Goal: Use online tool/utility

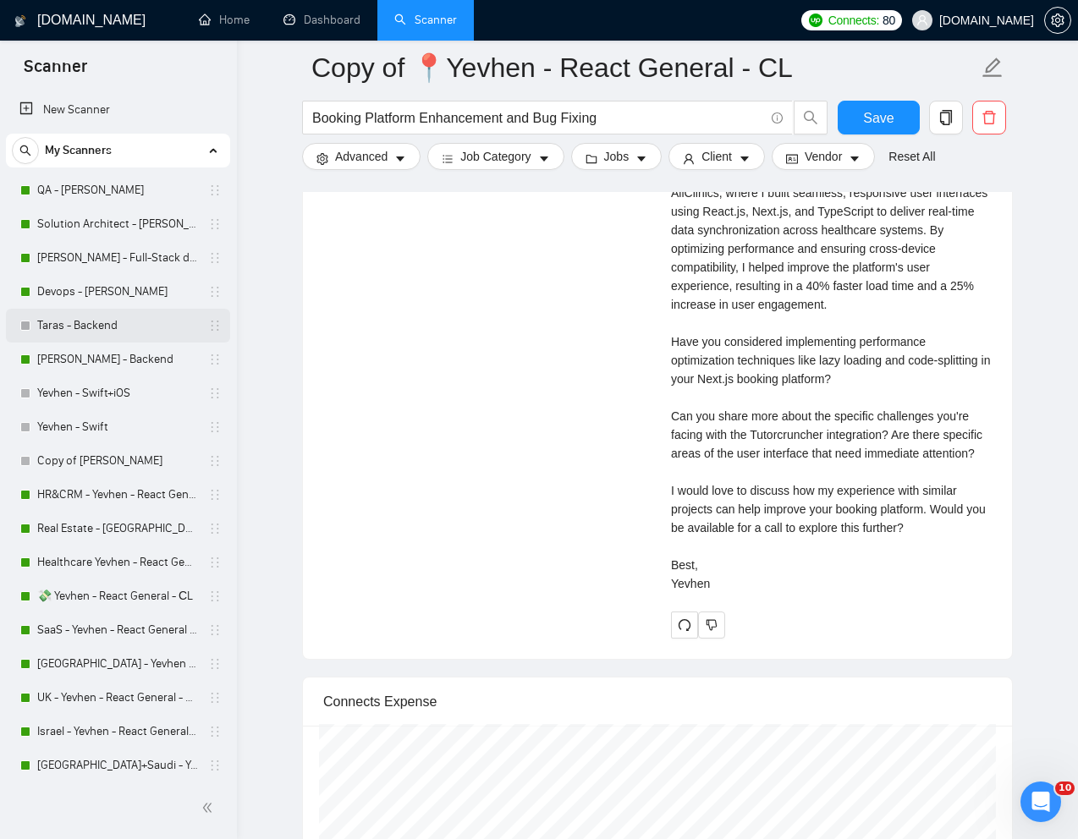
click at [76, 318] on link "Taras - Backend" at bounding box center [117, 326] width 161 height 34
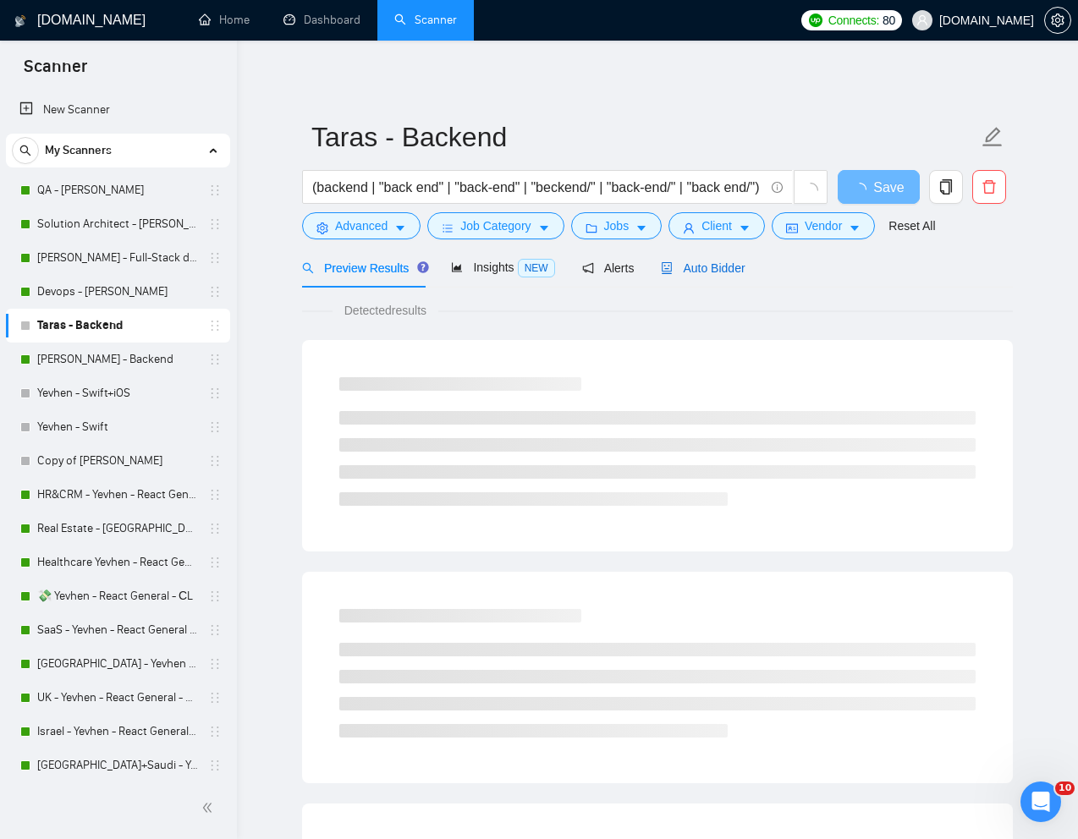
click at [732, 266] on span "Auto Bidder" at bounding box center [703, 268] width 84 height 14
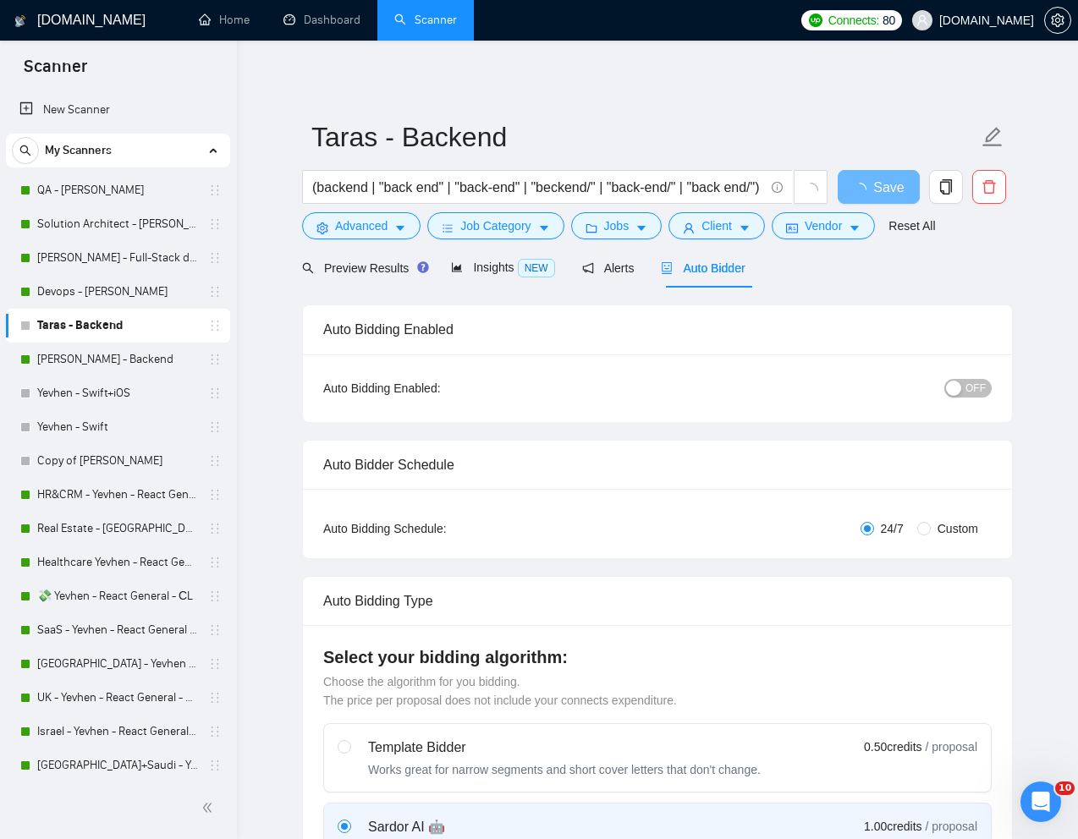
click at [974, 387] on span "OFF" at bounding box center [975, 388] width 20 height 19
click at [872, 188] on span "Save" at bounding box center [878, 187] width 30 height 21
click at [367, 271] on span "Preview Results" at bounding box center [363, 268] width 122 height 14
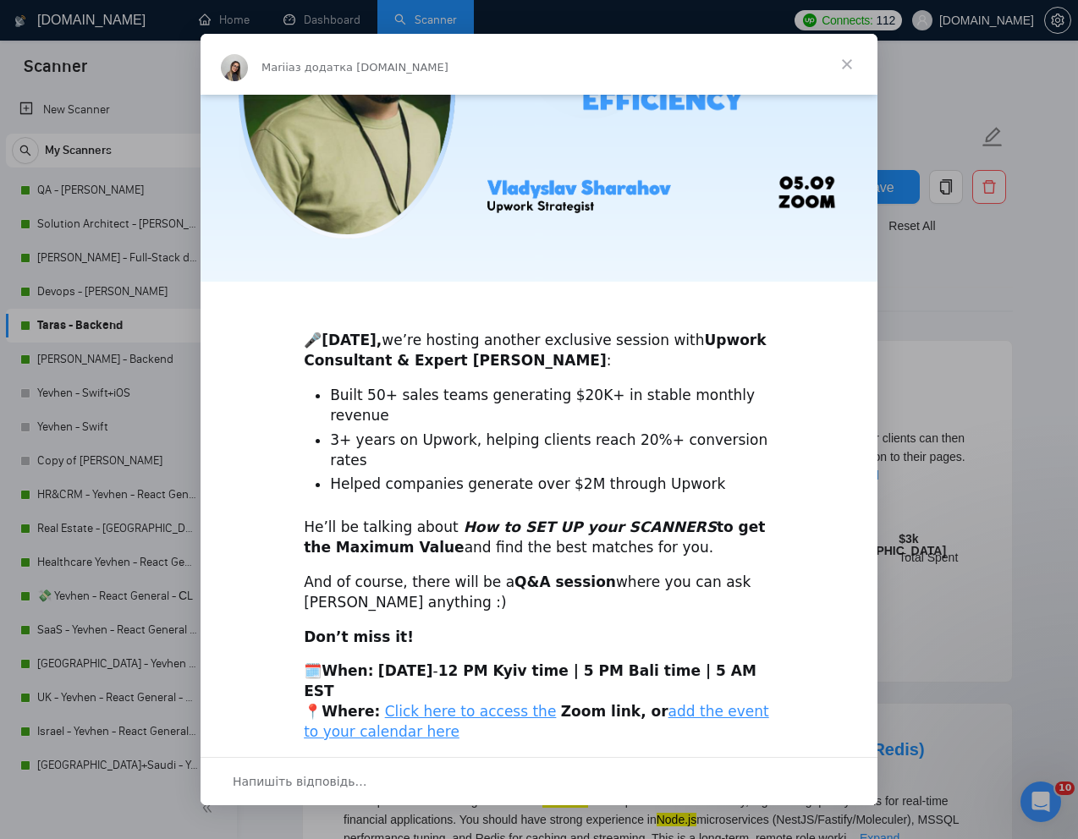
scroll to position [202, 0]
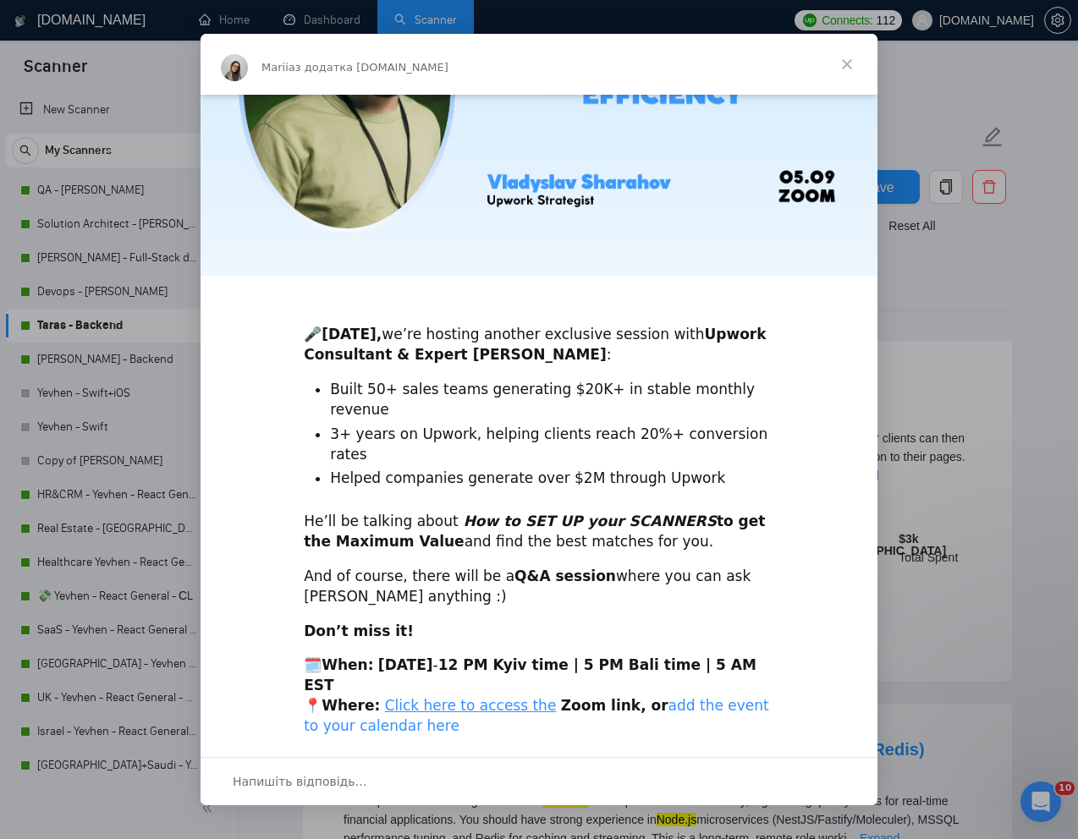
click at [719, 697] on link "add the event to your calendar here" at bounding box center [536, 715] width 465 height 37
